Goal: Task Accomplishment & Management: Use online tool/utility

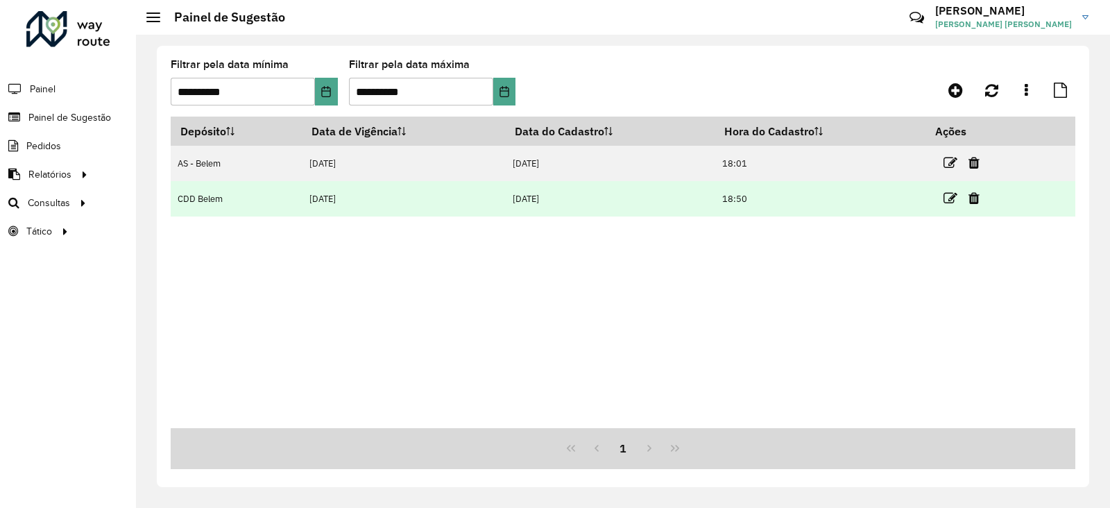
click at [944, 198] on td at bounding box center [967, 198] width 83 height 35
click at [952, 200] on icon at bounding box center [951, 199] width 14 height 14
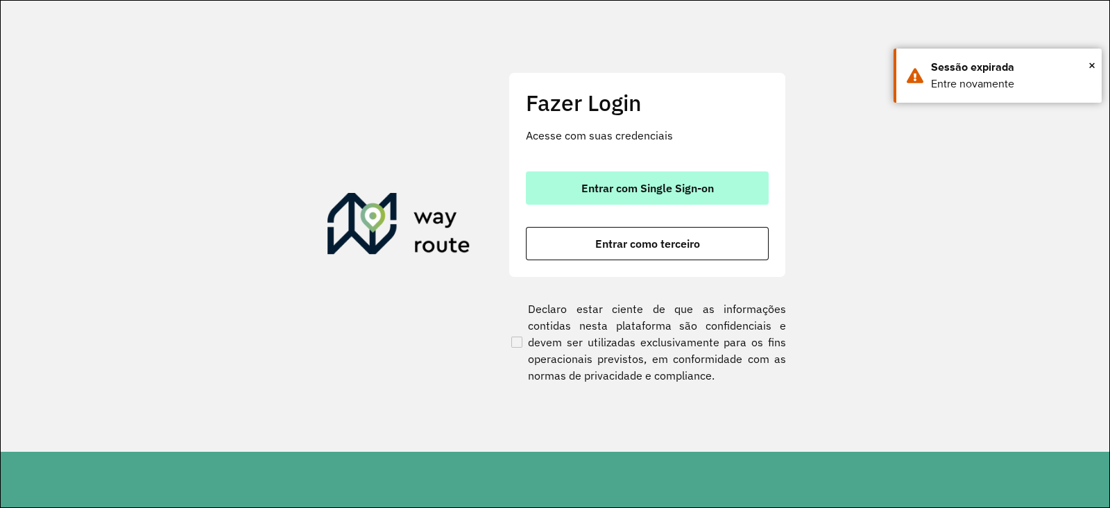
click at [645, 183] on span "Entrar com Single Sign-on" at bounding box center [648, 188] width 133 height 11
